Goal: Complete application form: Complete application form

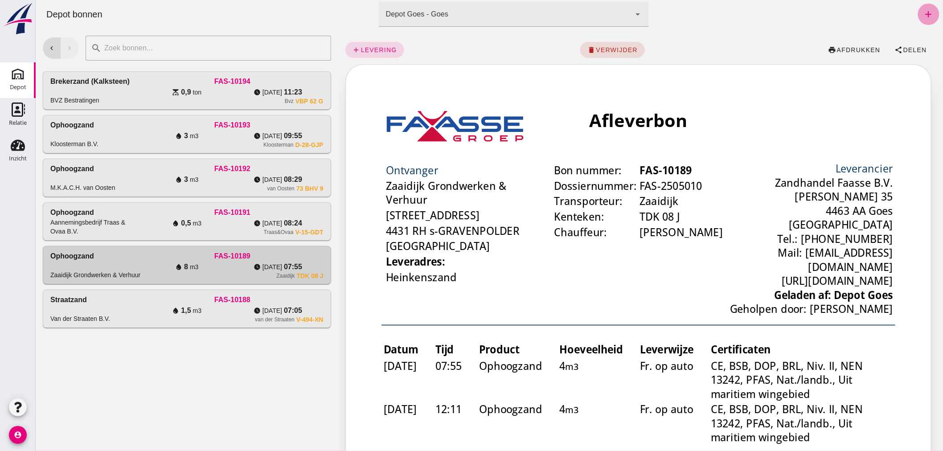
click at [923, 9] on icon "add" at bounding box center [928, 14] width 11 height 11
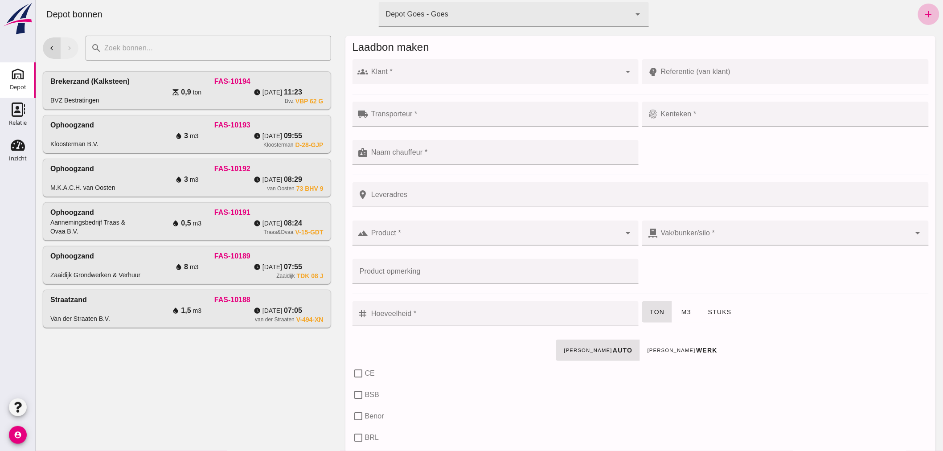
click input "Klant *"
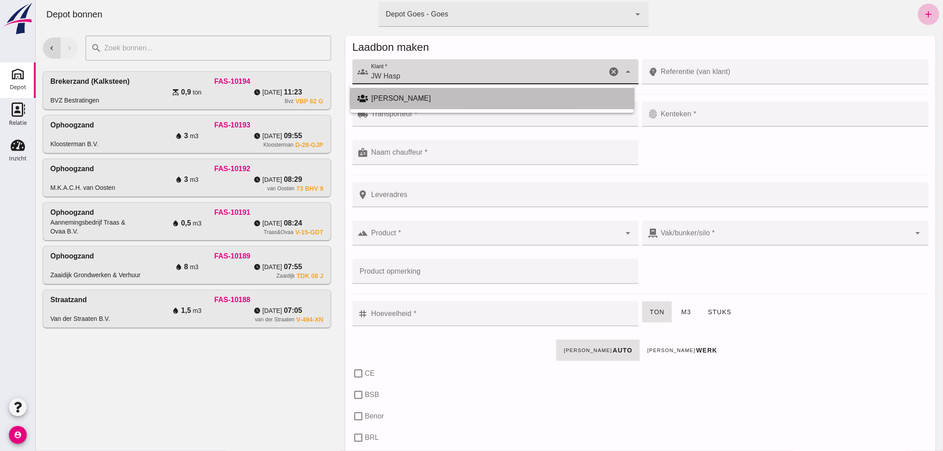
click at [417, 98] on div "[PERSON_NAME]" at bounding box center [498, 98] width 255 height 11
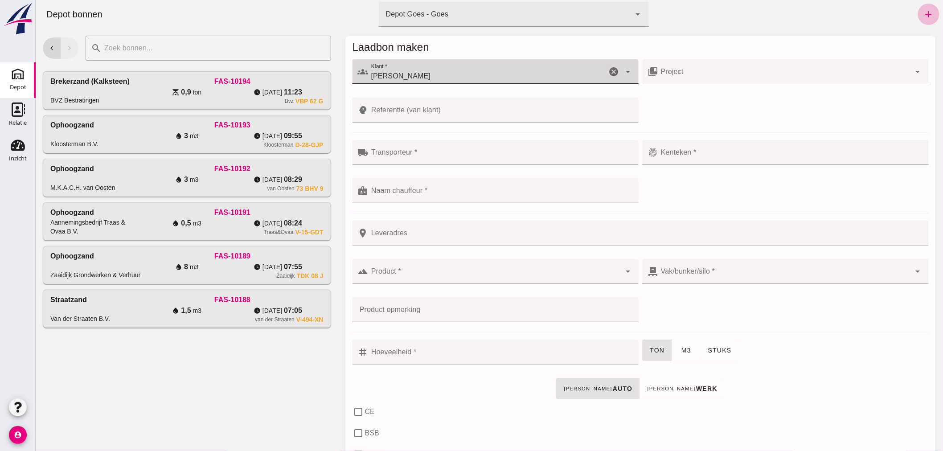
type input "[PERSON_NAME]"
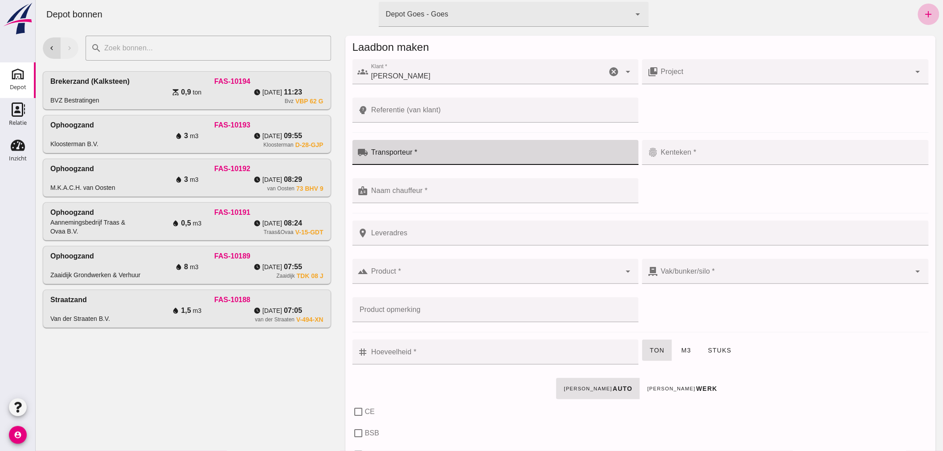
click div
type input "Corstanje"
click div
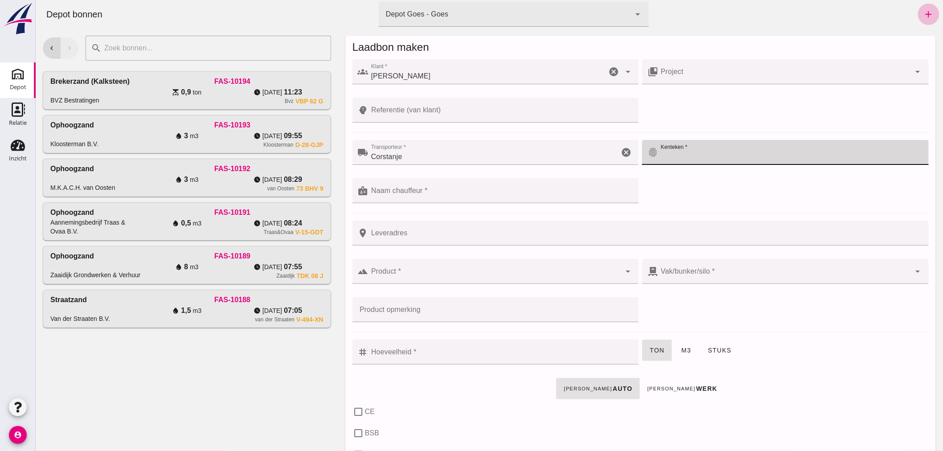
click icon "cancel"
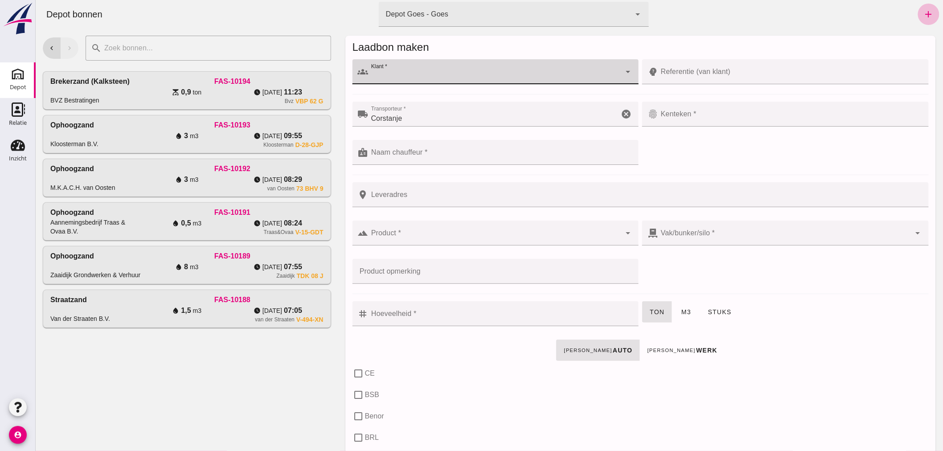
click icon "cancel"
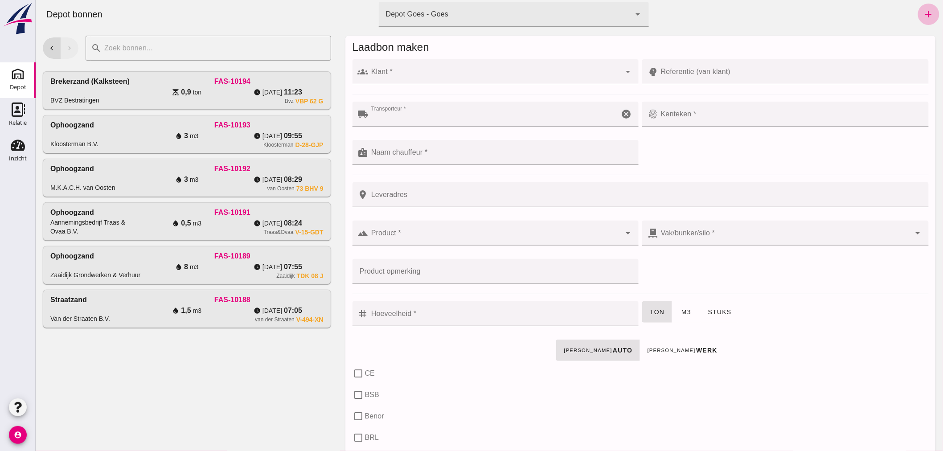
click input "Klant *"
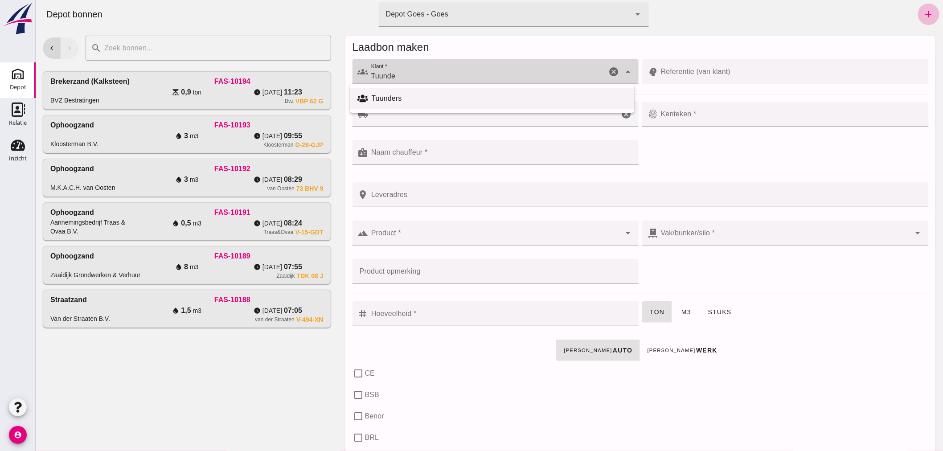
click at [456, 97] on div "Tuunders" at bounding box center [498, 98] width 255 height 11
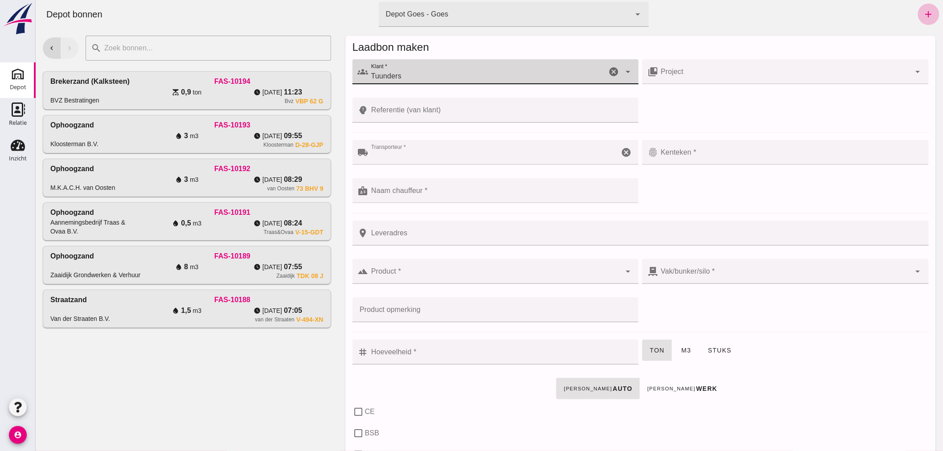
type input "Tuunders"
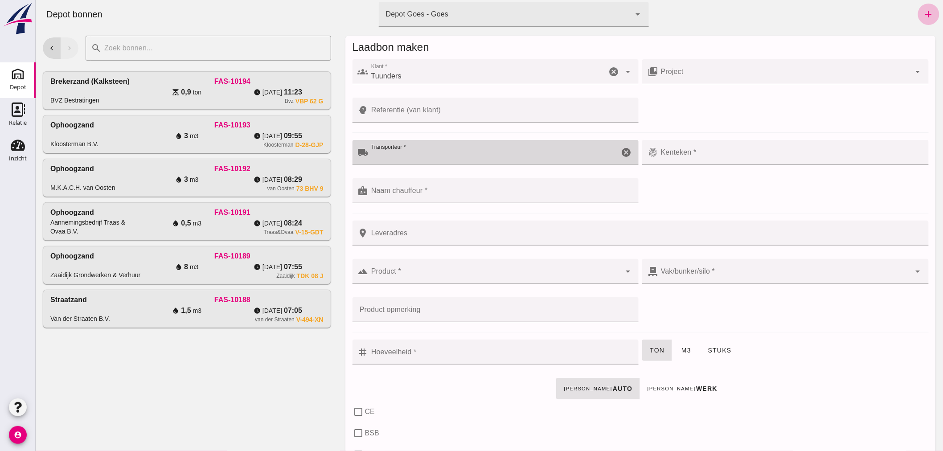
click input "Transporteur *"
click div
click icon "cancel"
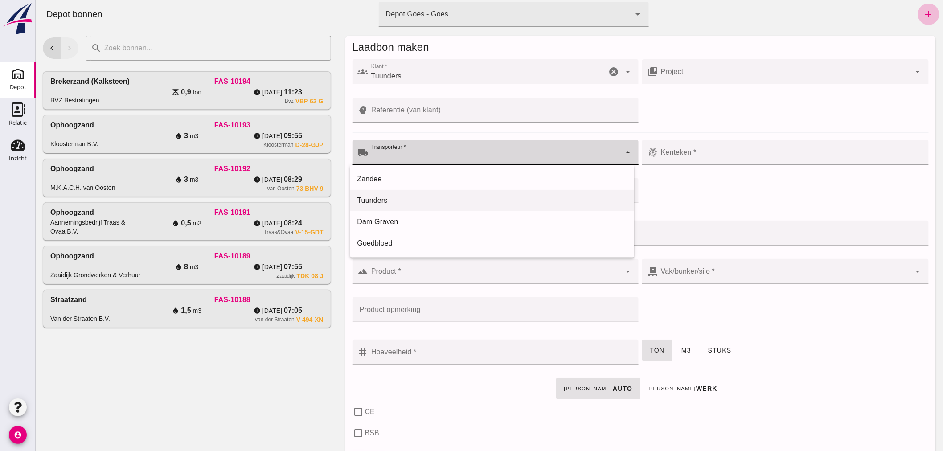
click at [377, 199] on div "Tuunders" at bounding box center [492, 200] width 270 height 11
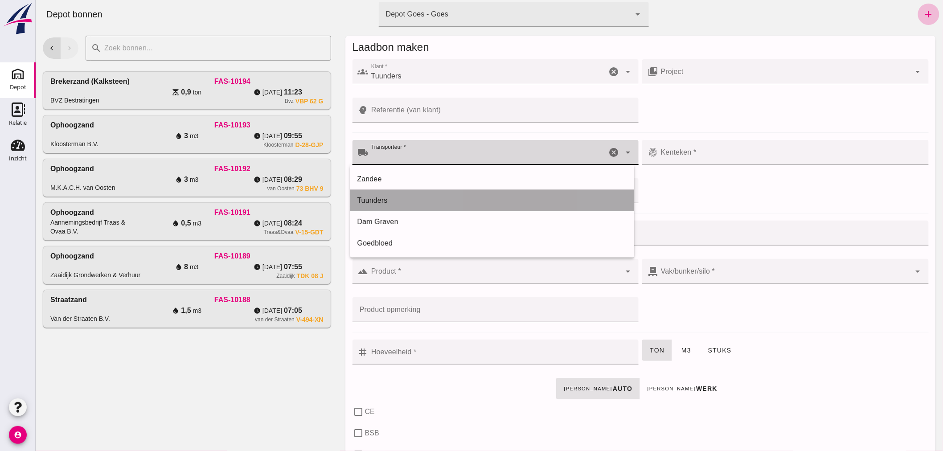
type input "Tuunders"
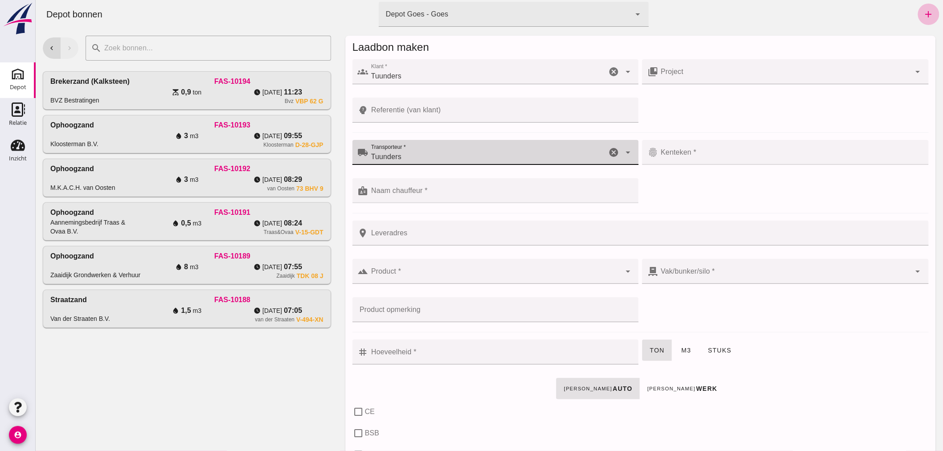
click input "Kenteken *"
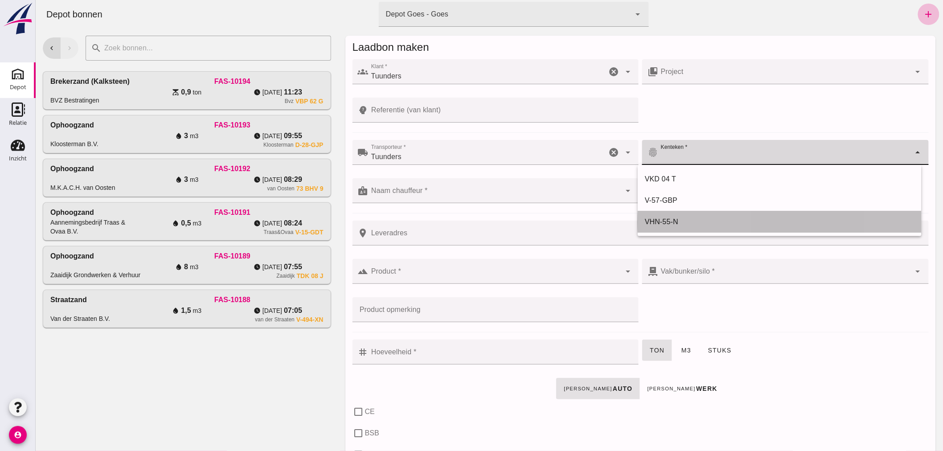
click at [685, 221] on div "VHN-55-N" at bounding box center [779, 222] width 270 height 11
type input "VHN-55-N"
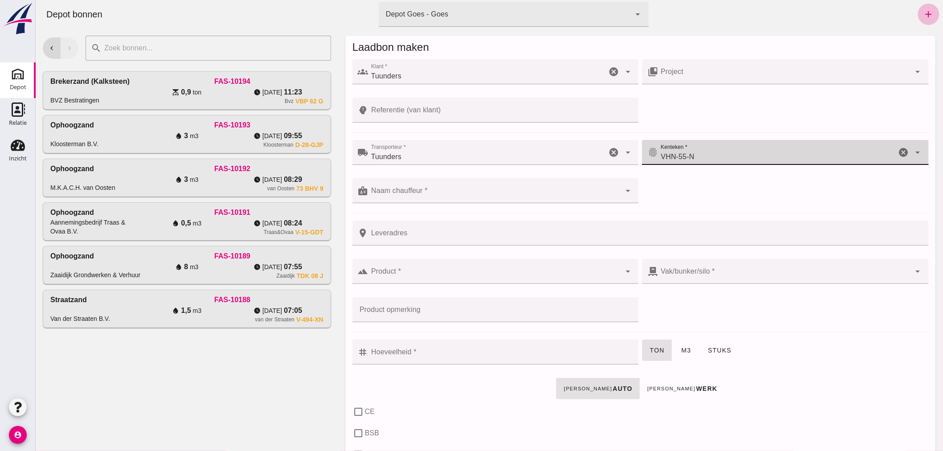
click input "Naam chauffeur *"
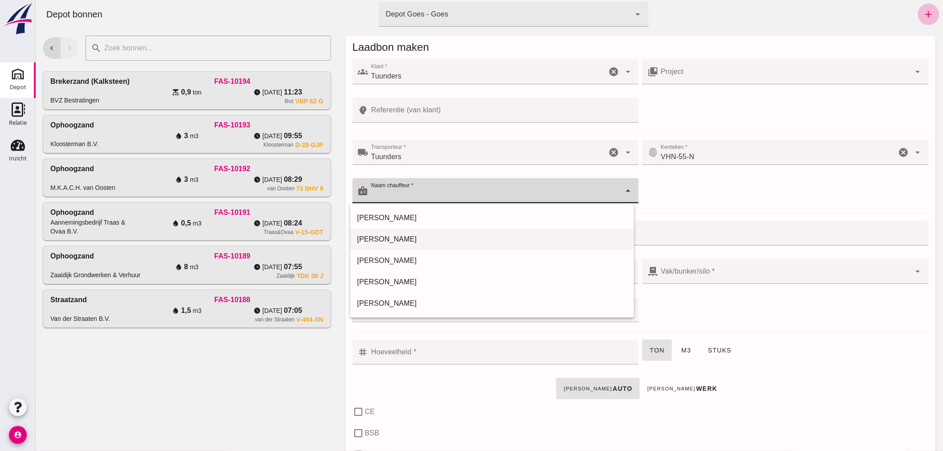
click div "[PERSON_NAME]"
type input "[PERSON_NAME]"
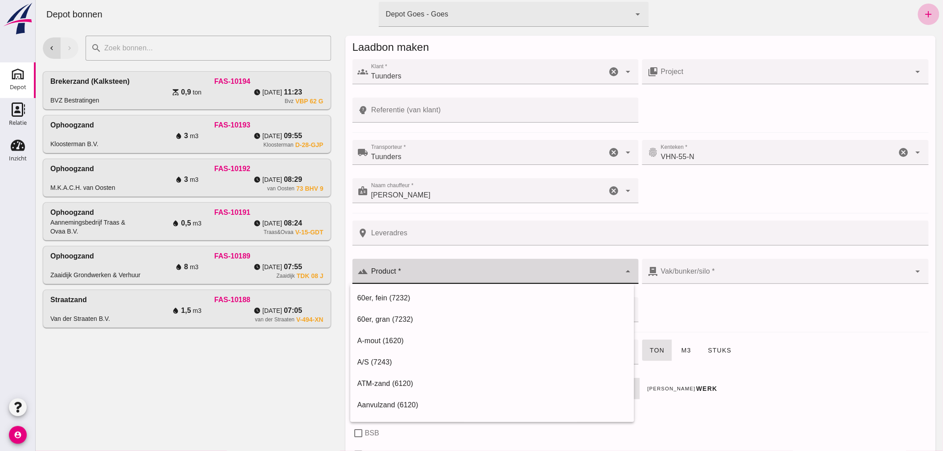
click div
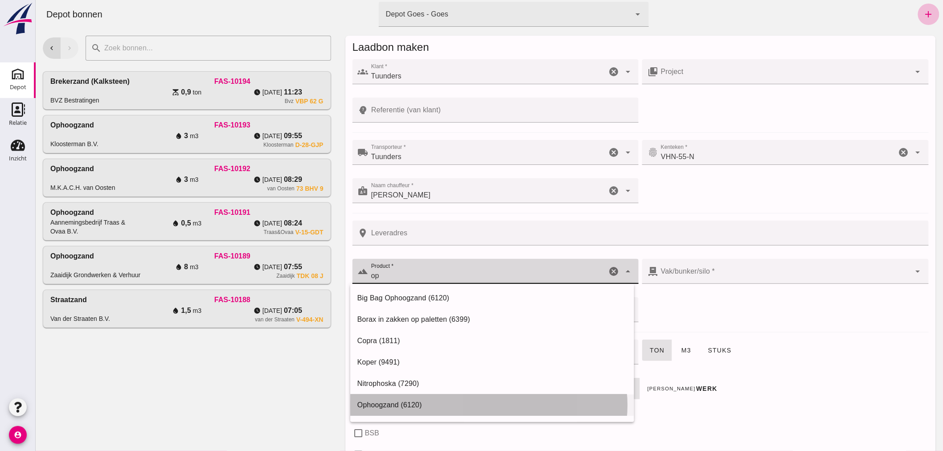
click at [392, 405] on div "Ophoogzand (6120)" at bounding box center [492, 405] width 270 height 11
type input "Ophoogzand (6120)"
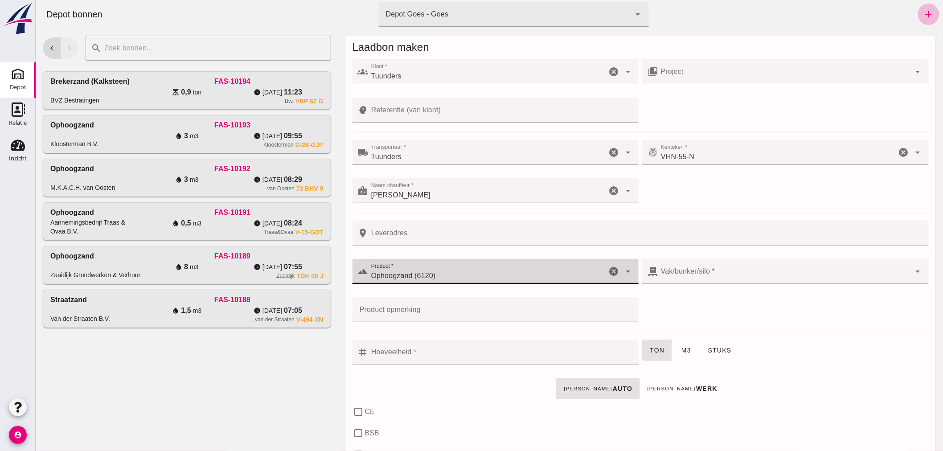
type input "38"
type input "Ophoogzand (6120)"
click input "Hoeveelheid *"
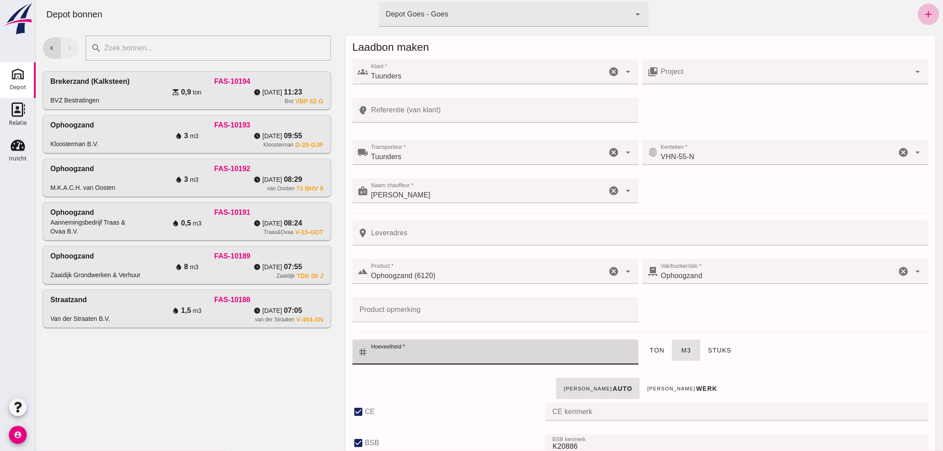
checkbox input "true"
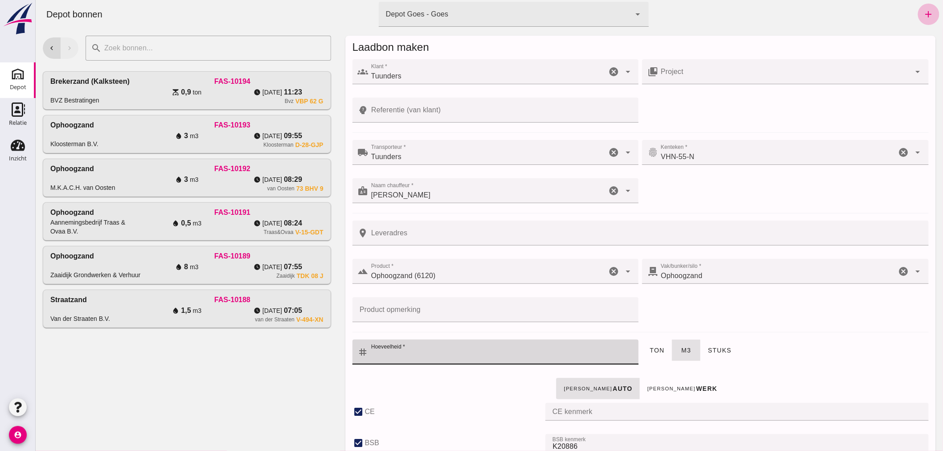
checkbox input "true"
type input "40"
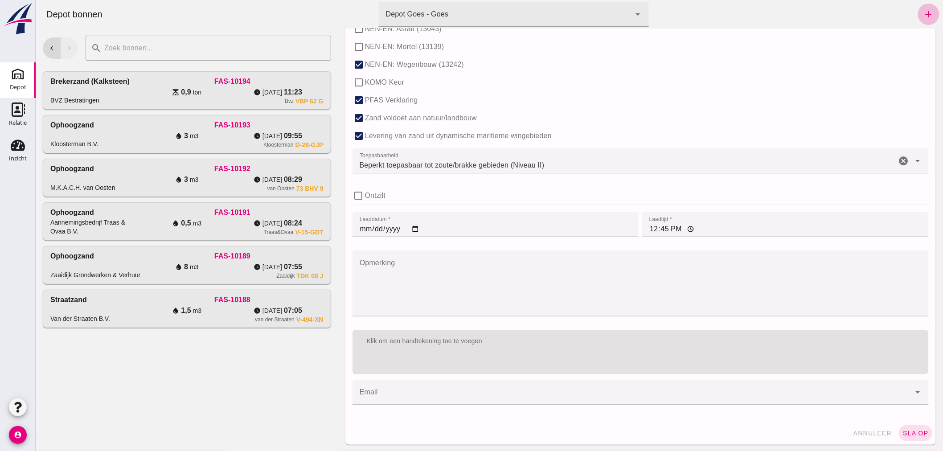
scroll to position [547, 0]
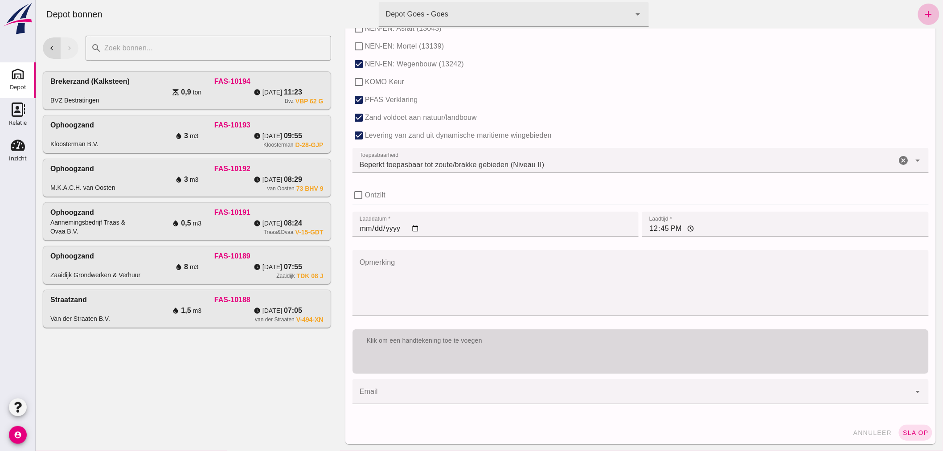
type input "1.5"
click div "Klik om een handtekening toe te voegen"
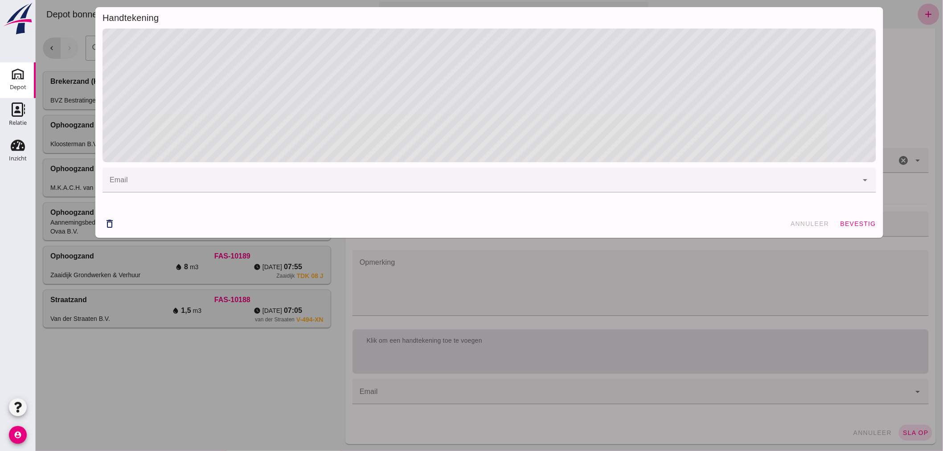
drag, startPoint x: 864, startPoint y: 221, endPoint x: 846, endPoint y: 213, distance: 19.5
click span "bevestig"
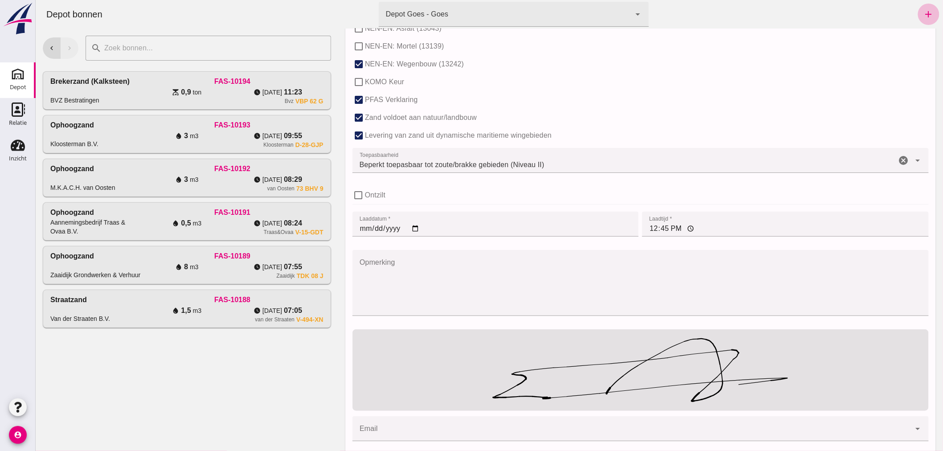
scroll to position [584, 0]
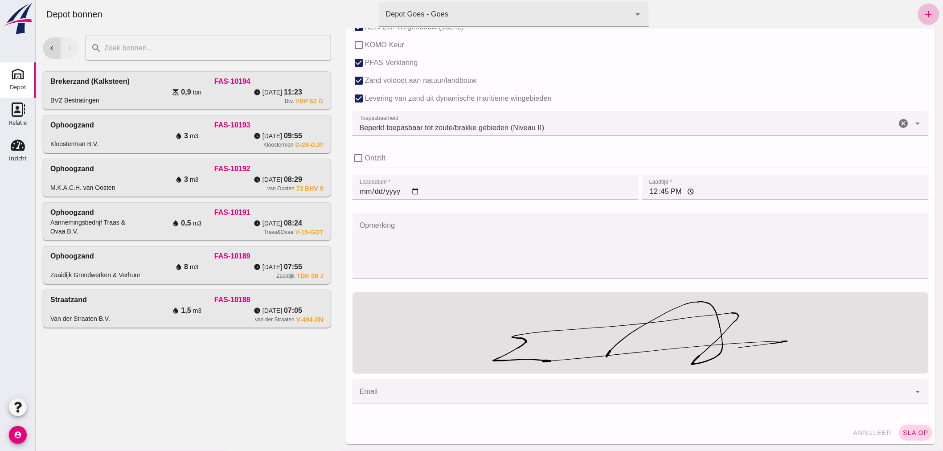
click span "sla op"
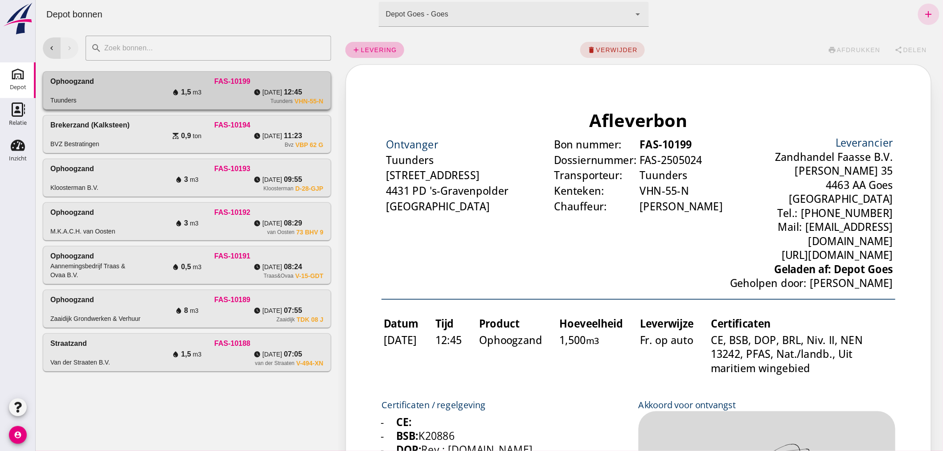
scroll to position [0, 0]
click at [923, 9] on icon "add" at bounding box center [928, 14] width 11 height 11
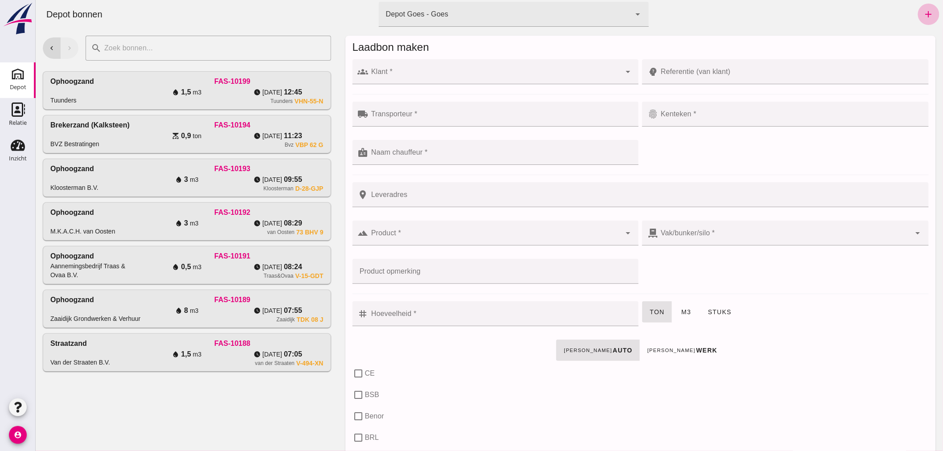
click input "Klant *"
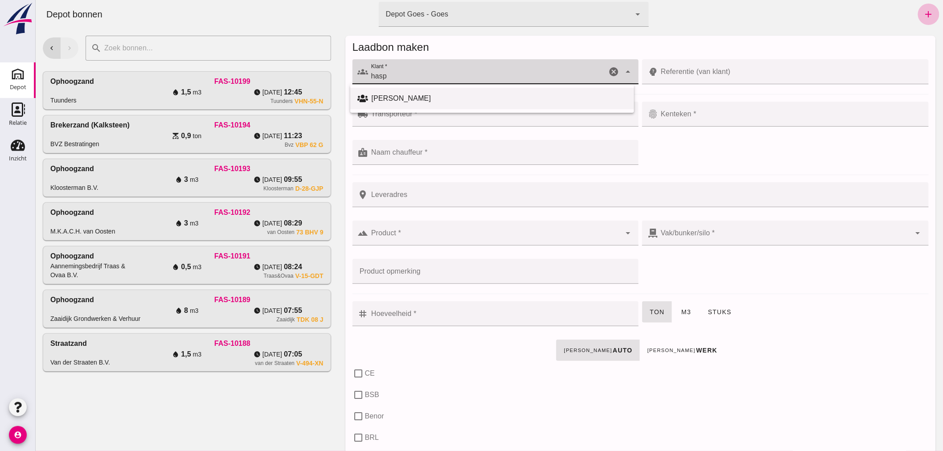
click at [406, 96] on div "[PERSON_NAME]" at bounding box center [498, 98] width 255 height 11
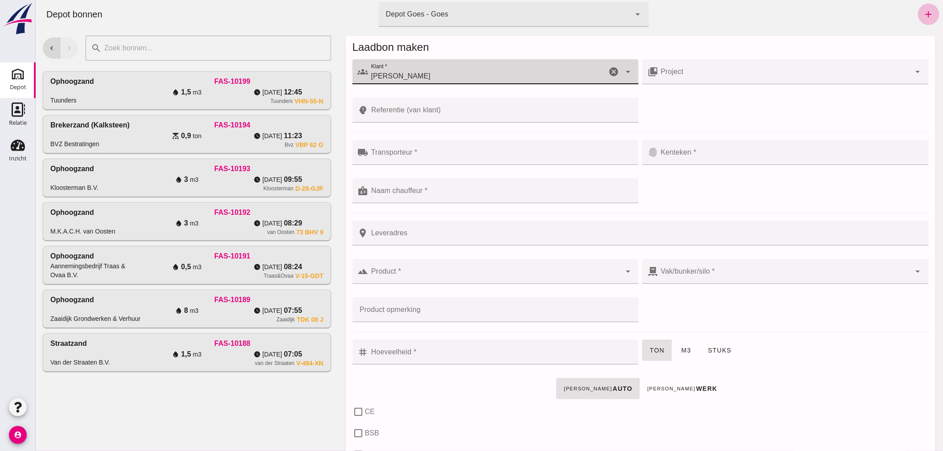
type input "[PERSON_NAME]"
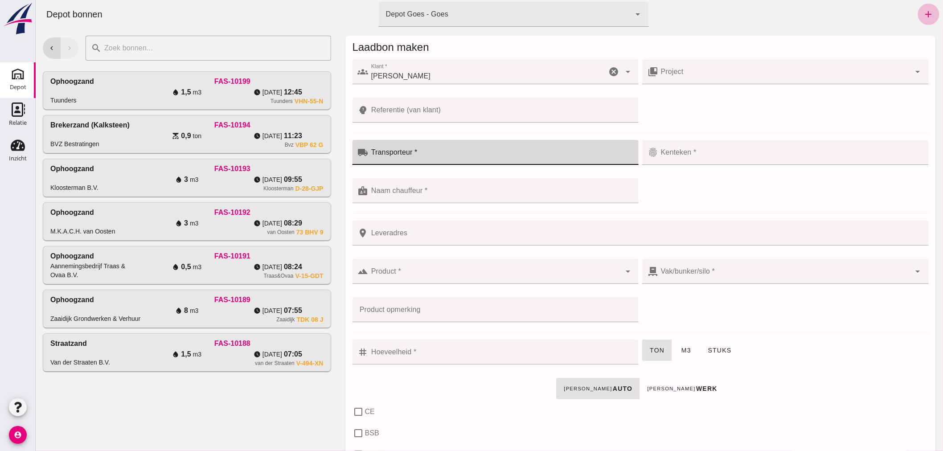
click input "Transporteur *"
type input "Corstanje"
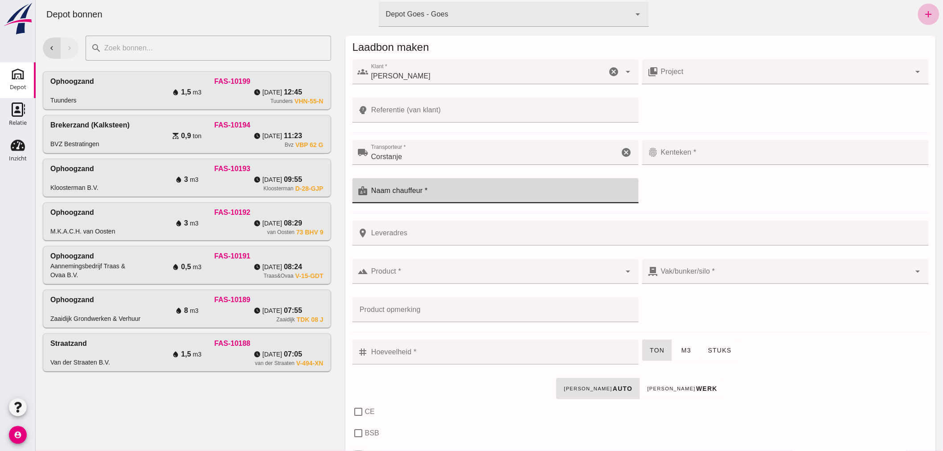
click div
type input "??"
click input "Leveradres"
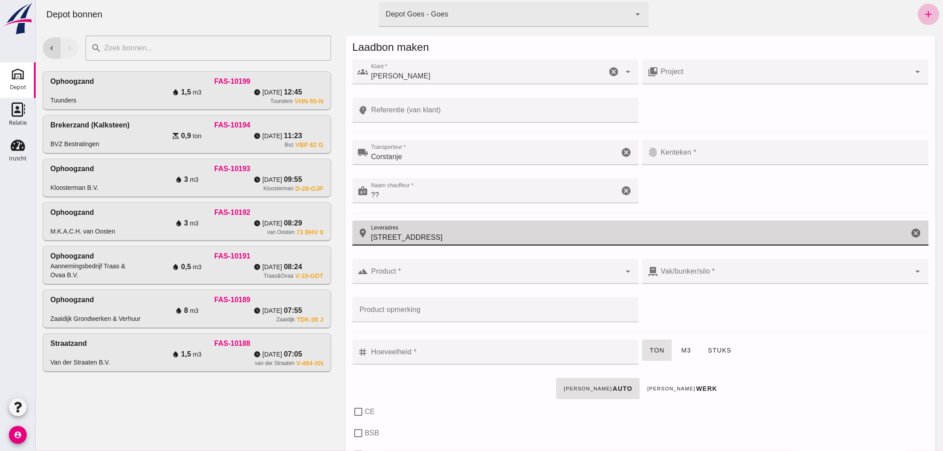
type input "[STREET_ADDRESS]"
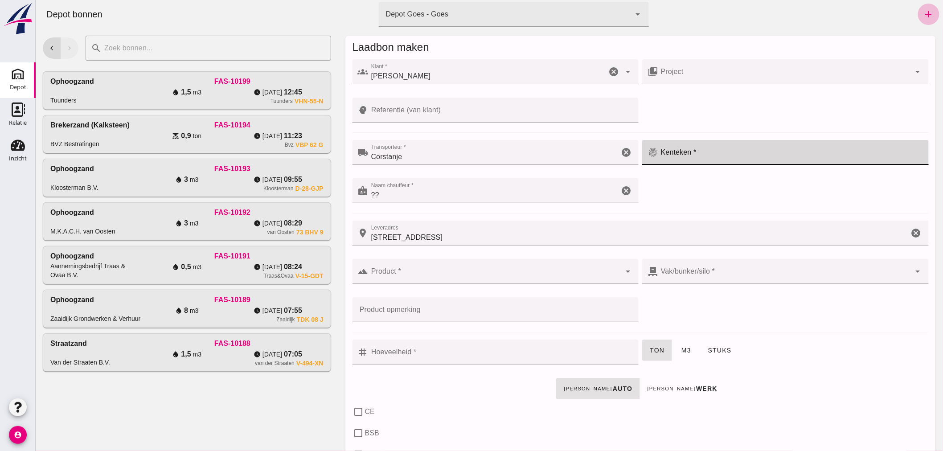
click input "Kenteken *"
type input "85-BRN-4"
click input "Product *"
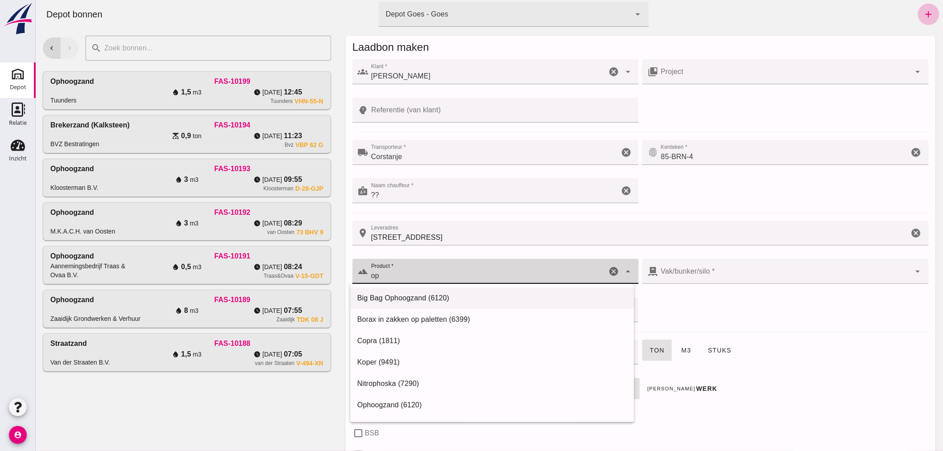
click at [408, 293] on div "Big Bag Ophoogzand (6120)" at bounding box center [492, 298] width 270 height 11
type input "Big Bag Ophoogzand (6120)"
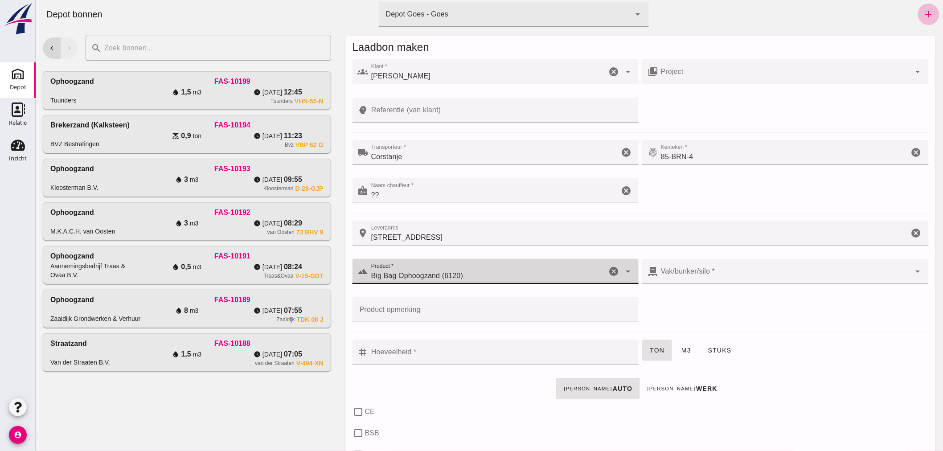
type input "38"
checkbox input "true"
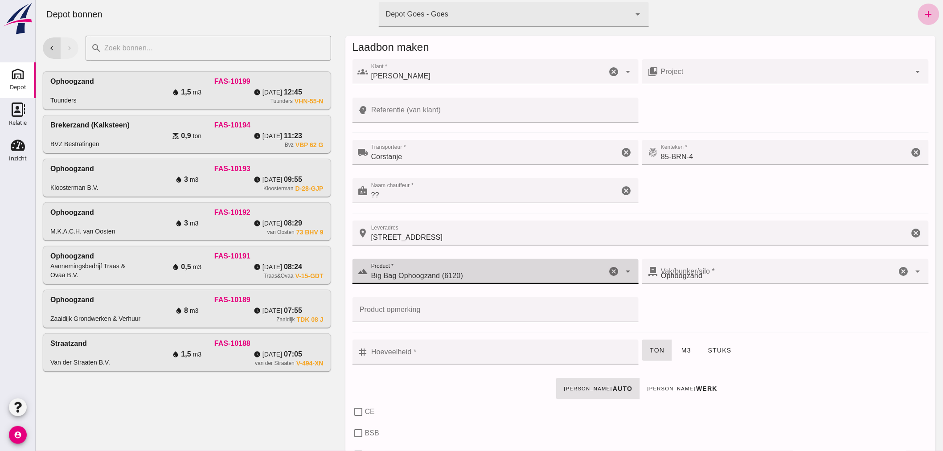
checkbox input "true"
type input "40"
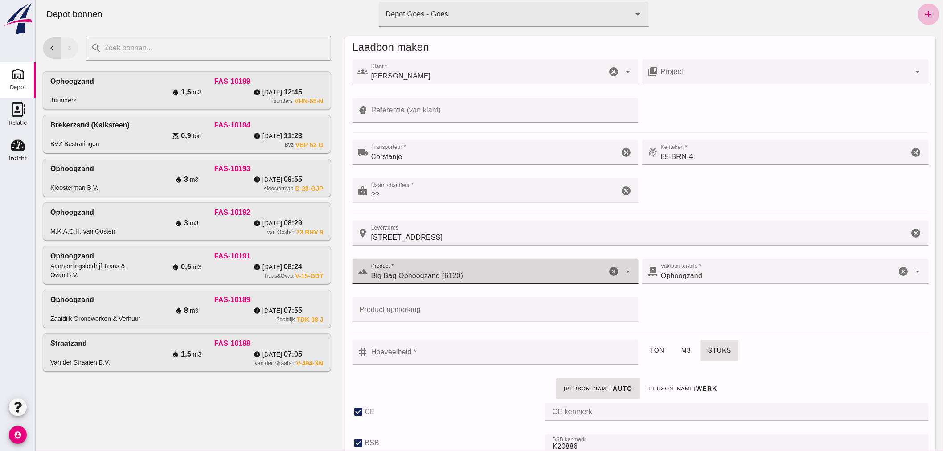
type input "Big Bag Ophoogzand (6120)"
click input "Hoeveelheid *"
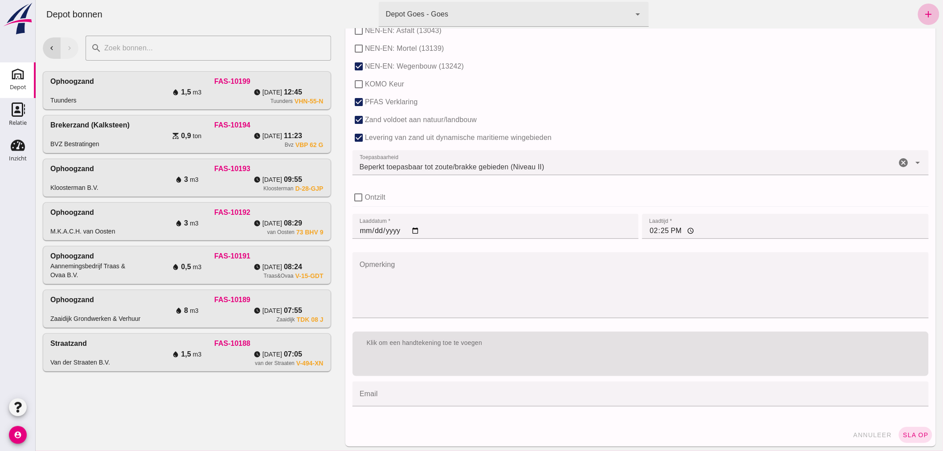
scroll to position [547, 0]
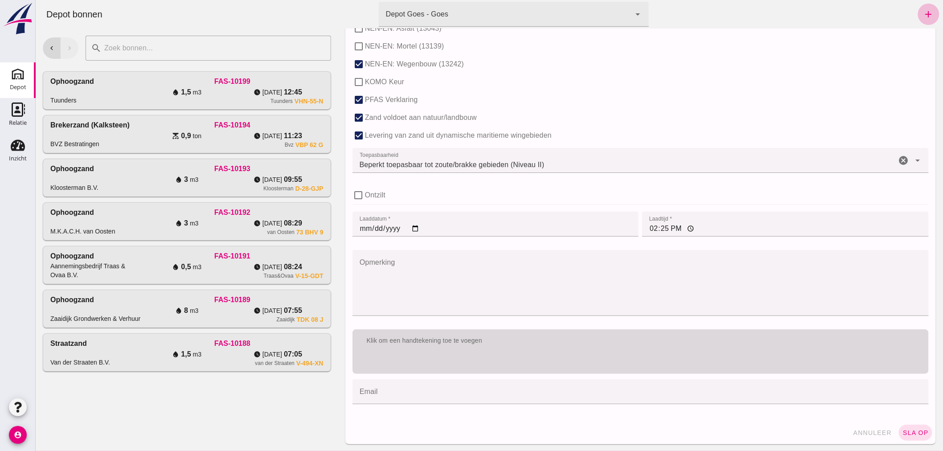
type input "11"
click div "Klik om een handtekening toe te voegen"
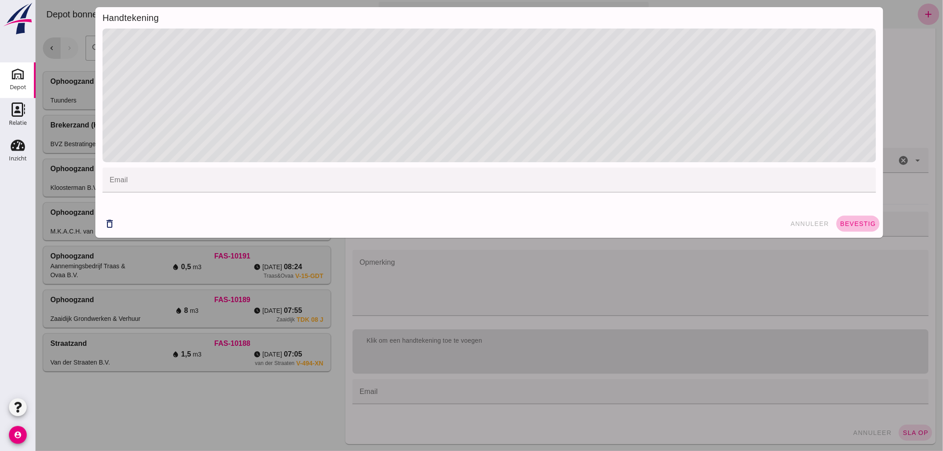
click button "bevestig"
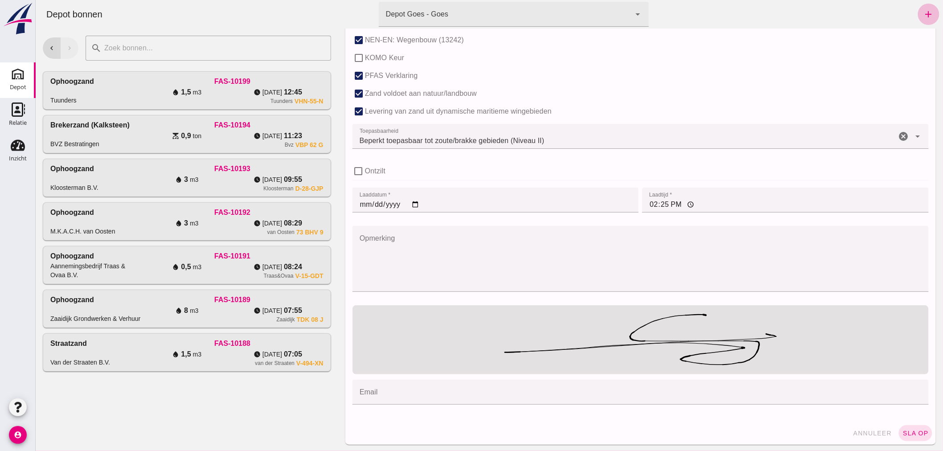
scroll to position [572, 0]
click span "sla op"
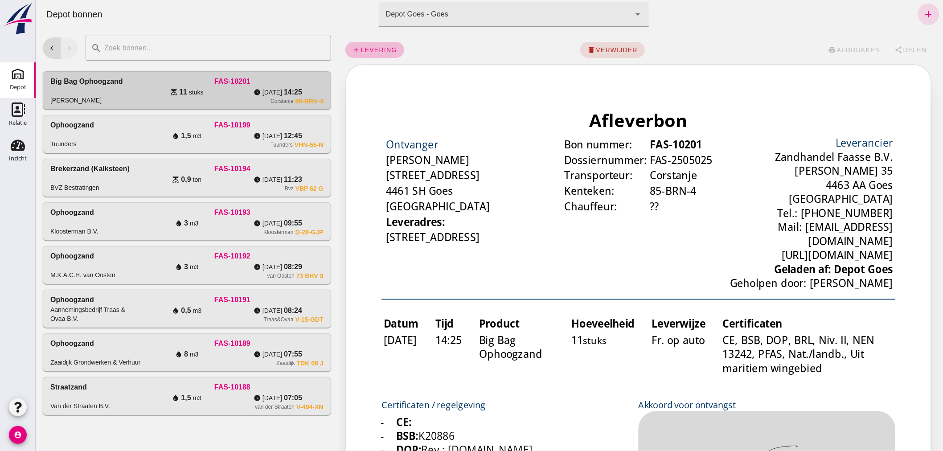
scroll to position [0, 0]
